Goal: Navigation & Orientation: Find specific page/section

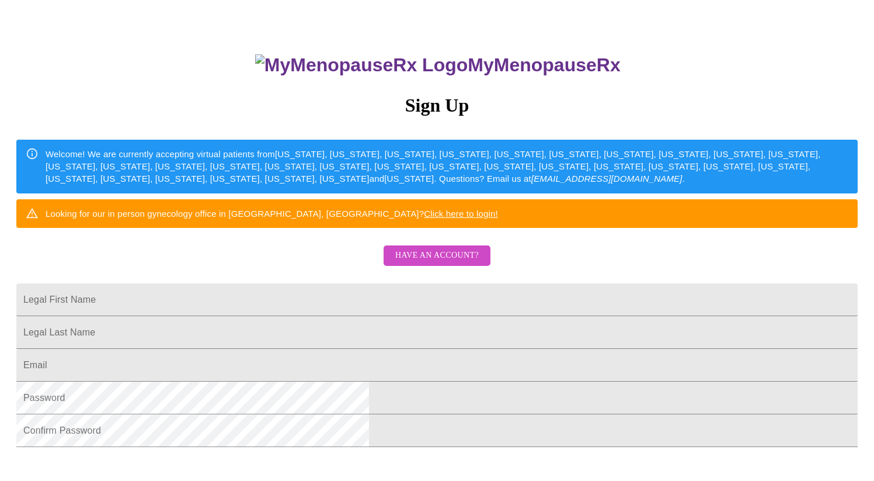
scroll to position [68, 0]
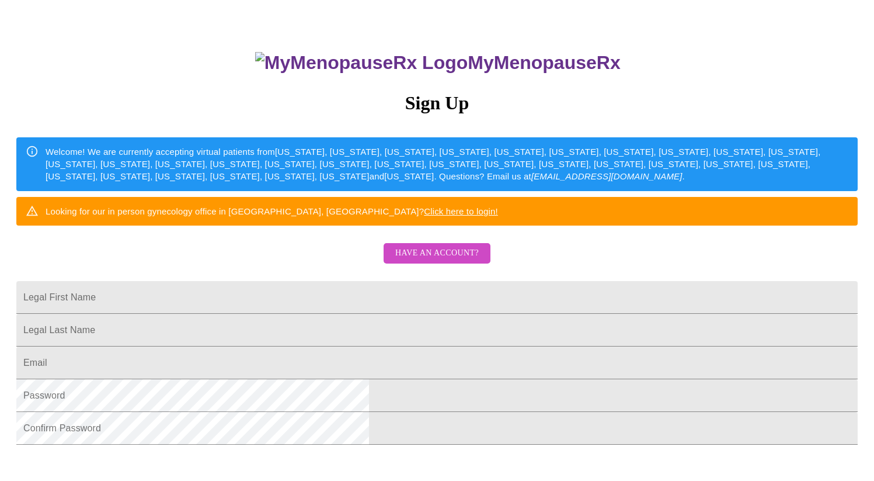
click at [428, 261] on span "Have an account?" at bounding box center [437, 253] width 84 height 15
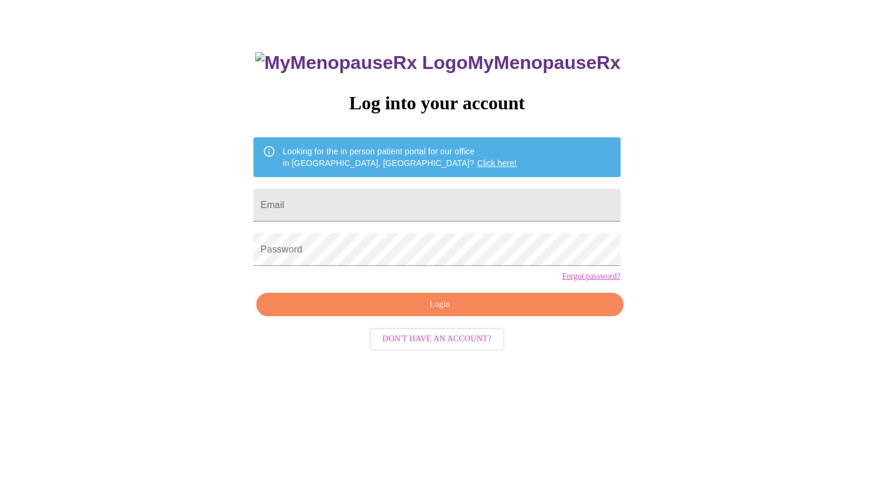
scroll to position [12, 0]
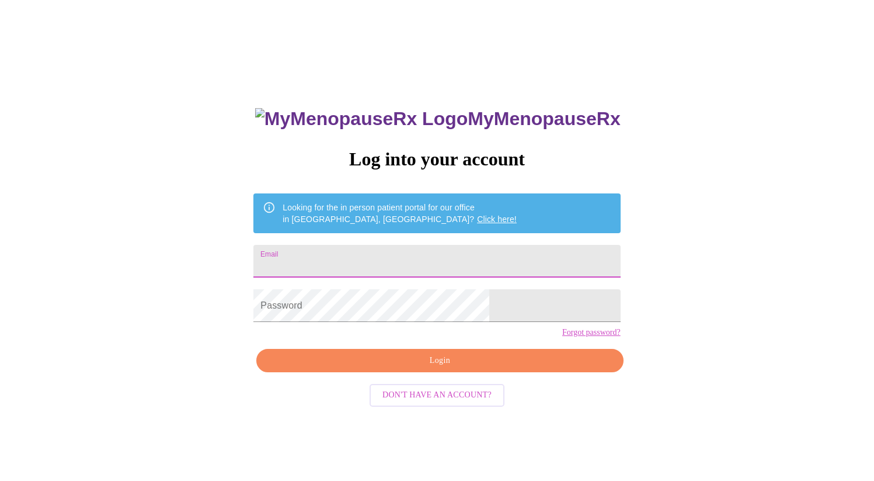
click at [439, 263] on input "Email" at bounding box center [437, 261] width 367 height 33
type input "[EMAIL_ADDRESS][DOMAIN_NAME]"
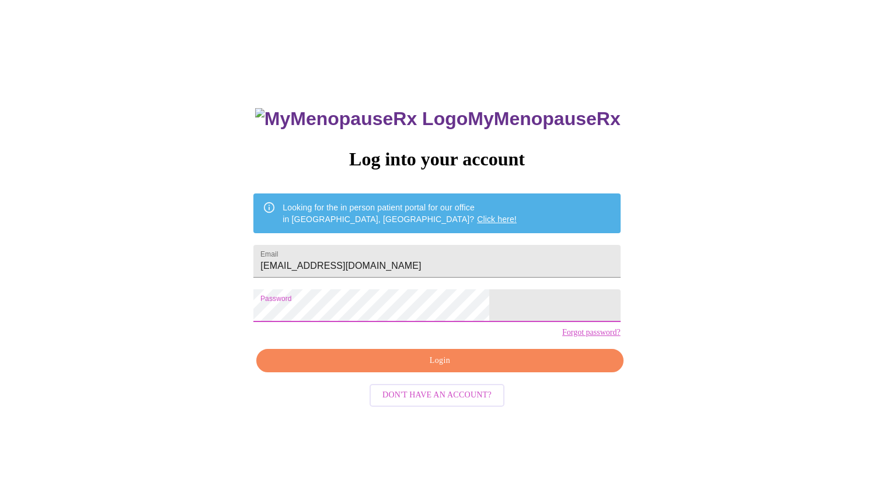
click at [439, 368] on span "Login" at bounding box center [440, 360] width 340 height 15
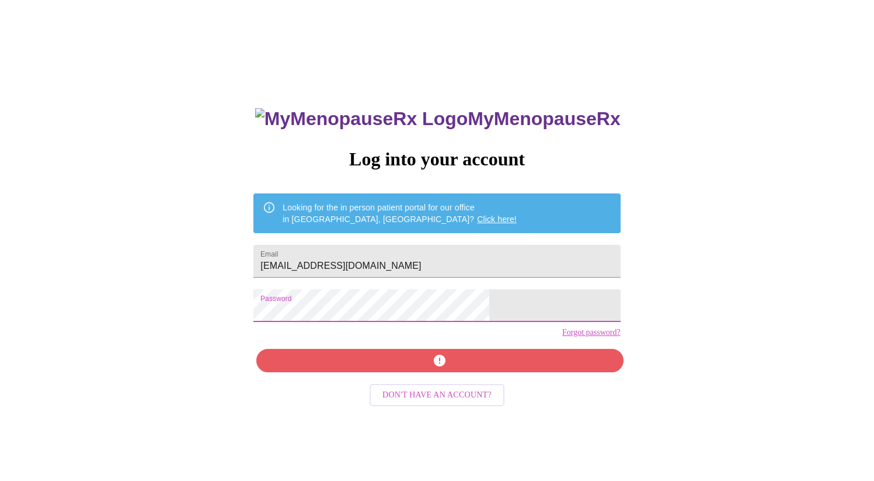
click at [251, 313] on div "MyMenopauseRx Log into your account Looking for the in person patient portal fo…" at bounding box center [437, 281] width 865 height 577
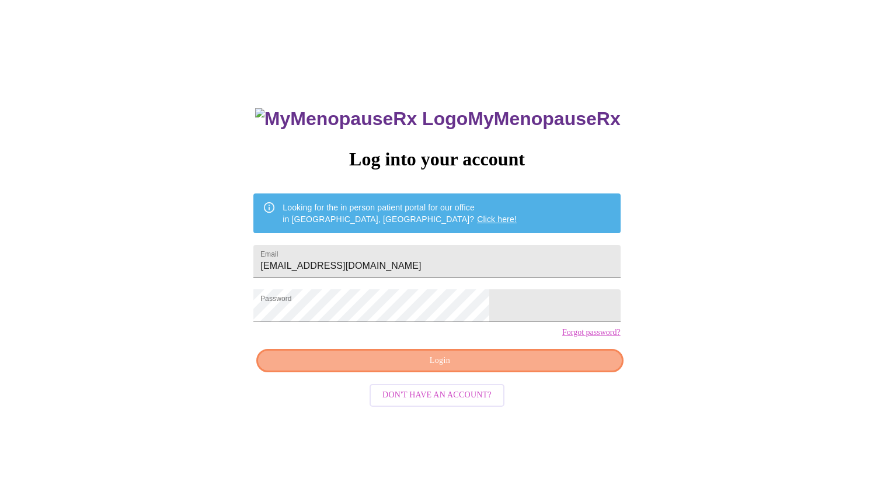
click at [511, 368] on span "Login" at bounding box center [440, 360] width 340 height 15
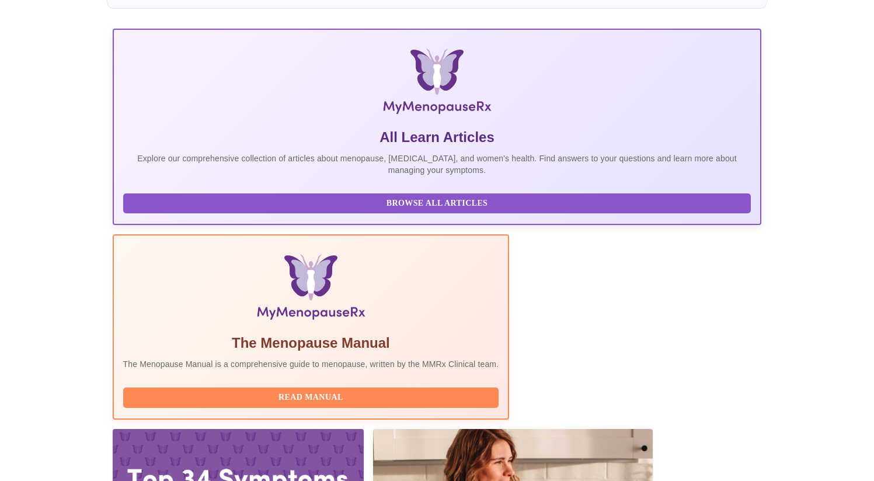
scroll to position [158, 0]
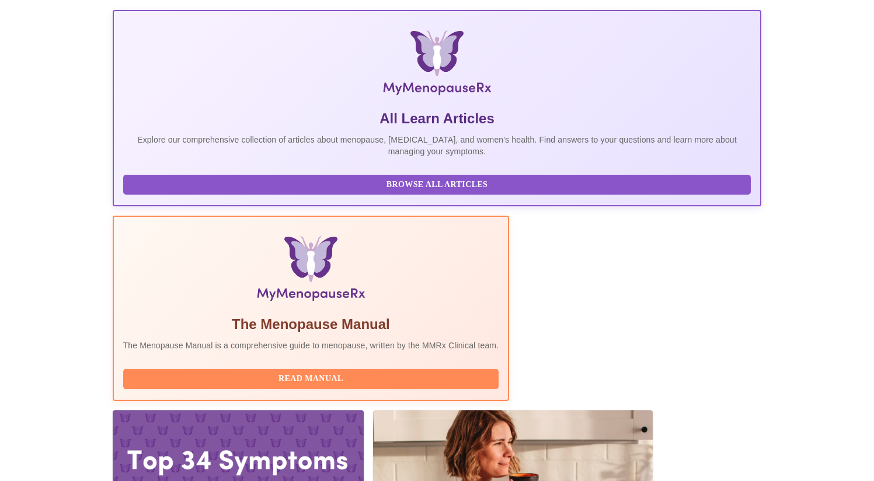
click at [331, 372] on span "Read Manual" at bounding box center [311, 379] width 353 height 15
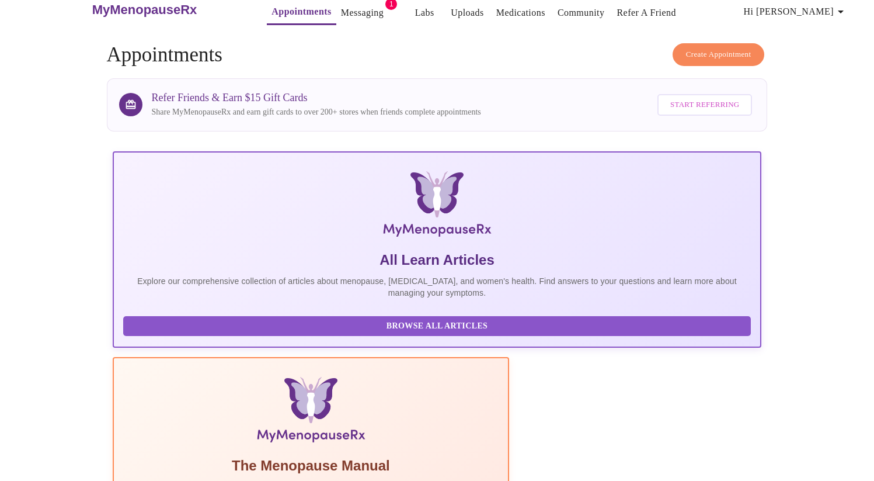
scroll to position [0, 0]
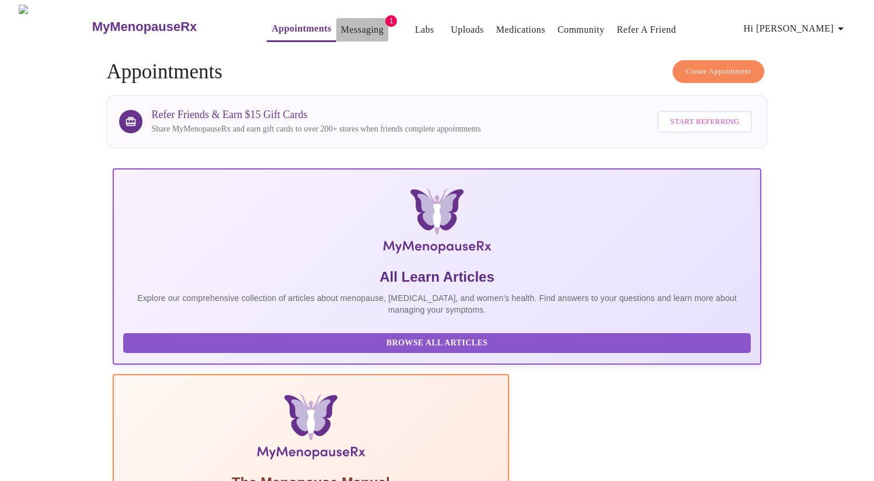
click at [350, 24] on link "Messaging" at bounding box center [362, 30] width 43 height 16
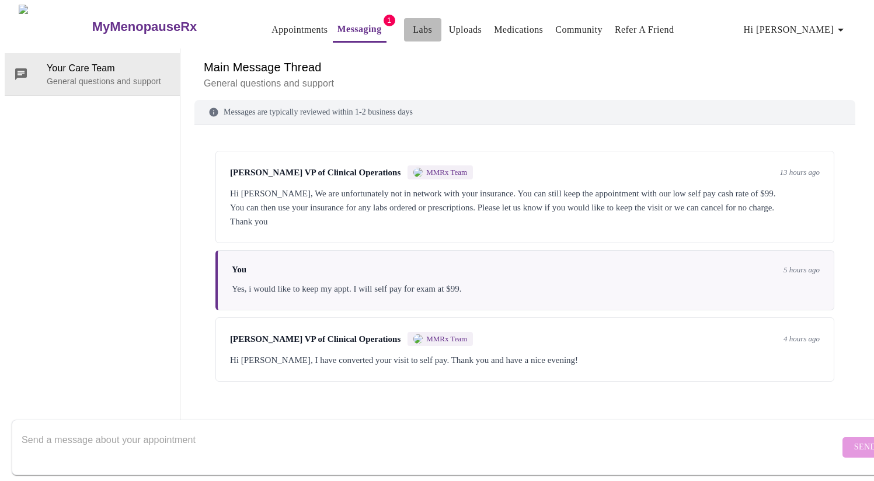
click at [413, 22] on link "Labs" at bounding box center [422, 30] width 19 height 16
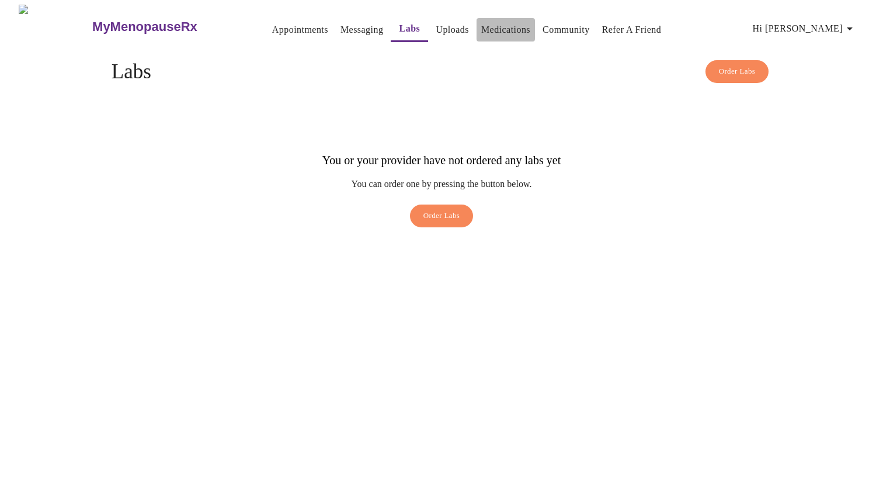
click at [481, 25] on link "Medications" at bounding box center [505, 30] width 49 height 16
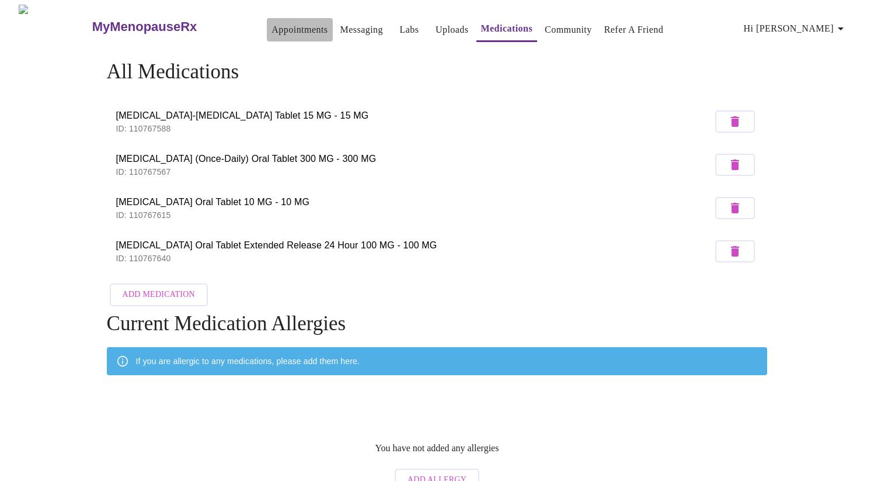
click at [272, 29] on link "Appointments" at bounding box center [300, 30] width 56 height 16
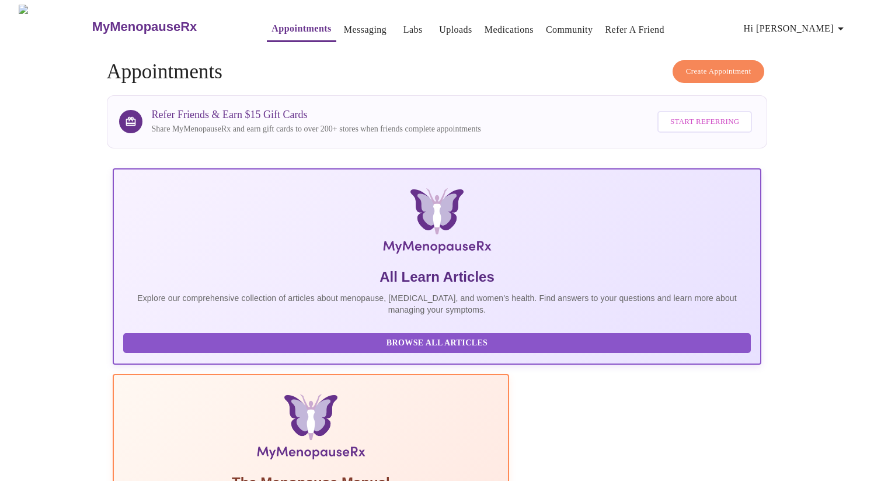
click at [92, 19] on h3 "MyMenopauseRx" at bounding box center [144, 26] width 105 height 15
click at [820, 22] on span "Hi Michelle" at bounding box center [796, 28] width 104 height 16
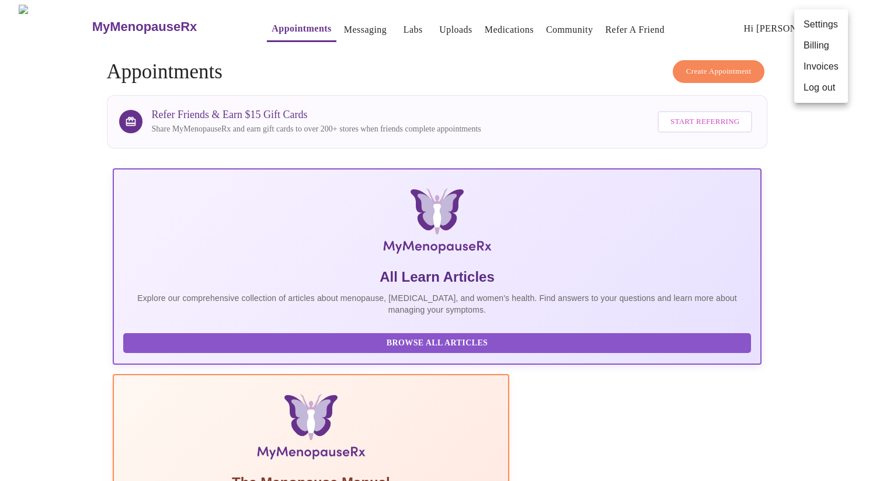
click at [229, 351] on div at bounding box center [441, 240] width 883 height 481
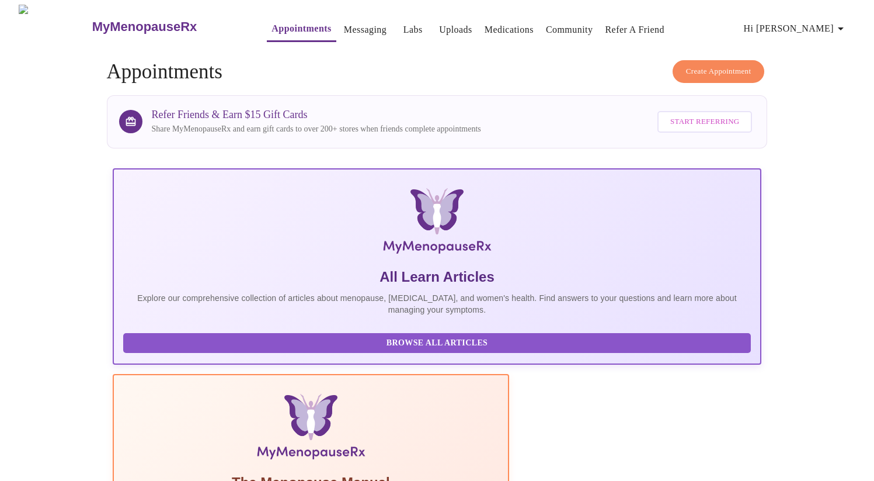
click at [199, 349] on span "Browse All Articles" at bounding box center [437, 343] width 605 height 15
